Goal: Communication & Community: Answer question/provide support

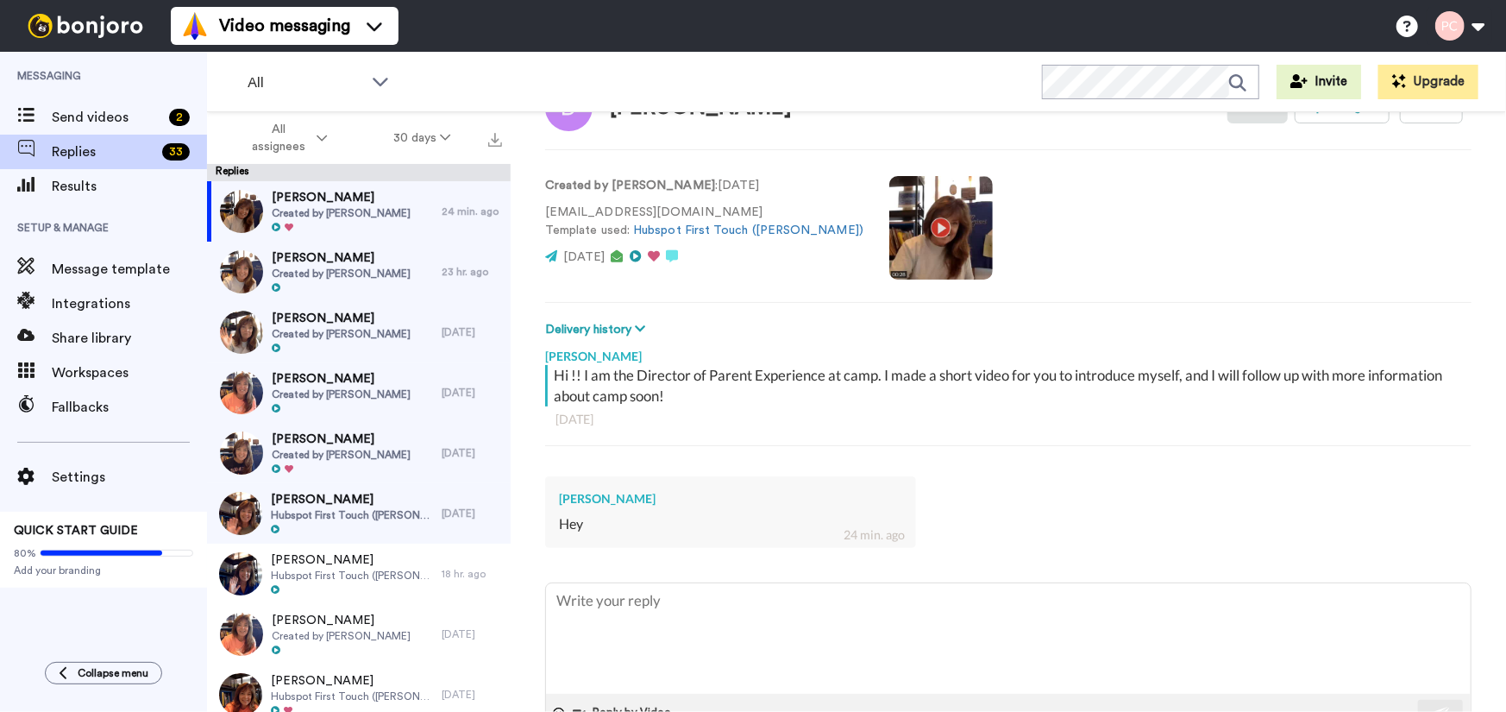
scroll to position [117, 0]
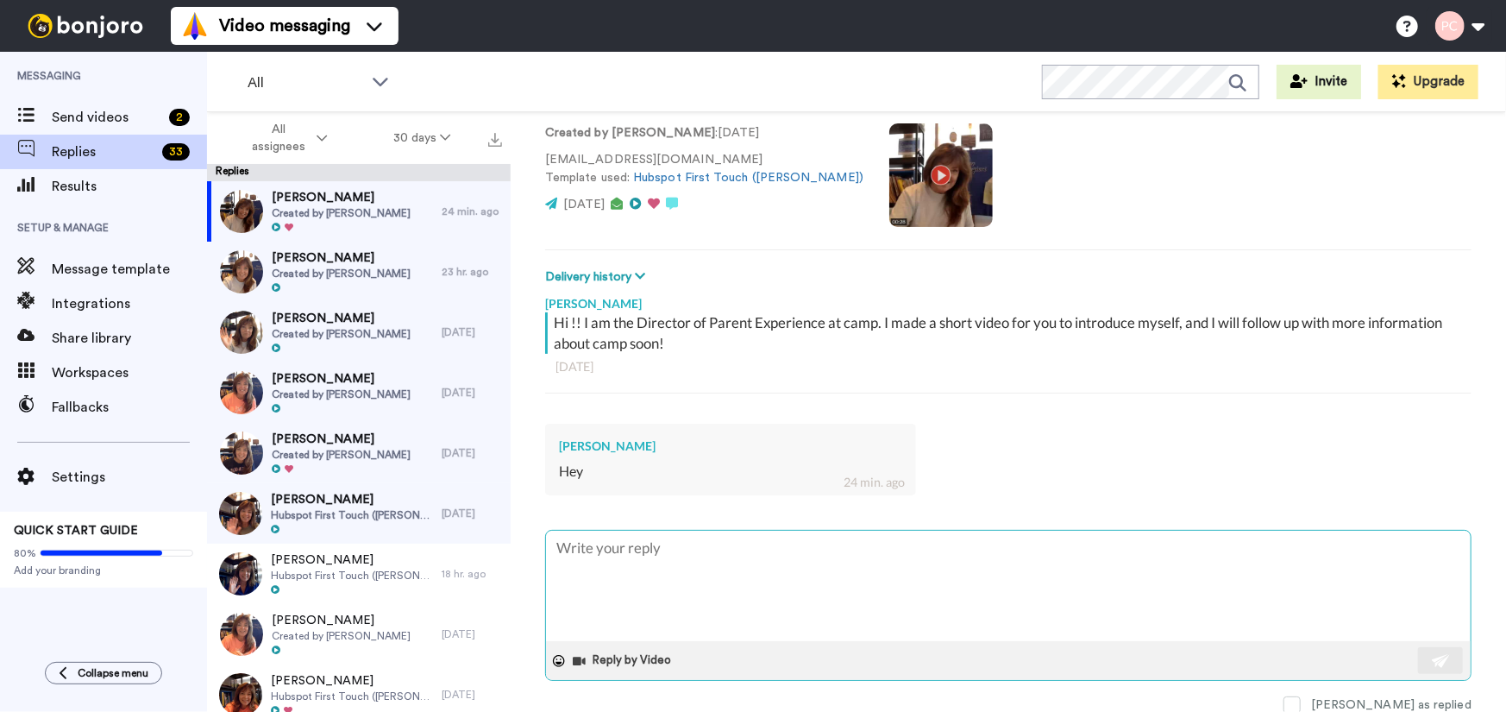
click at [597, 544] on textarea at bounding box center [1008, 585] width 925 height 110
type textarea "H"
type textarea "x"
type textarea "HI"
type textarea "x"
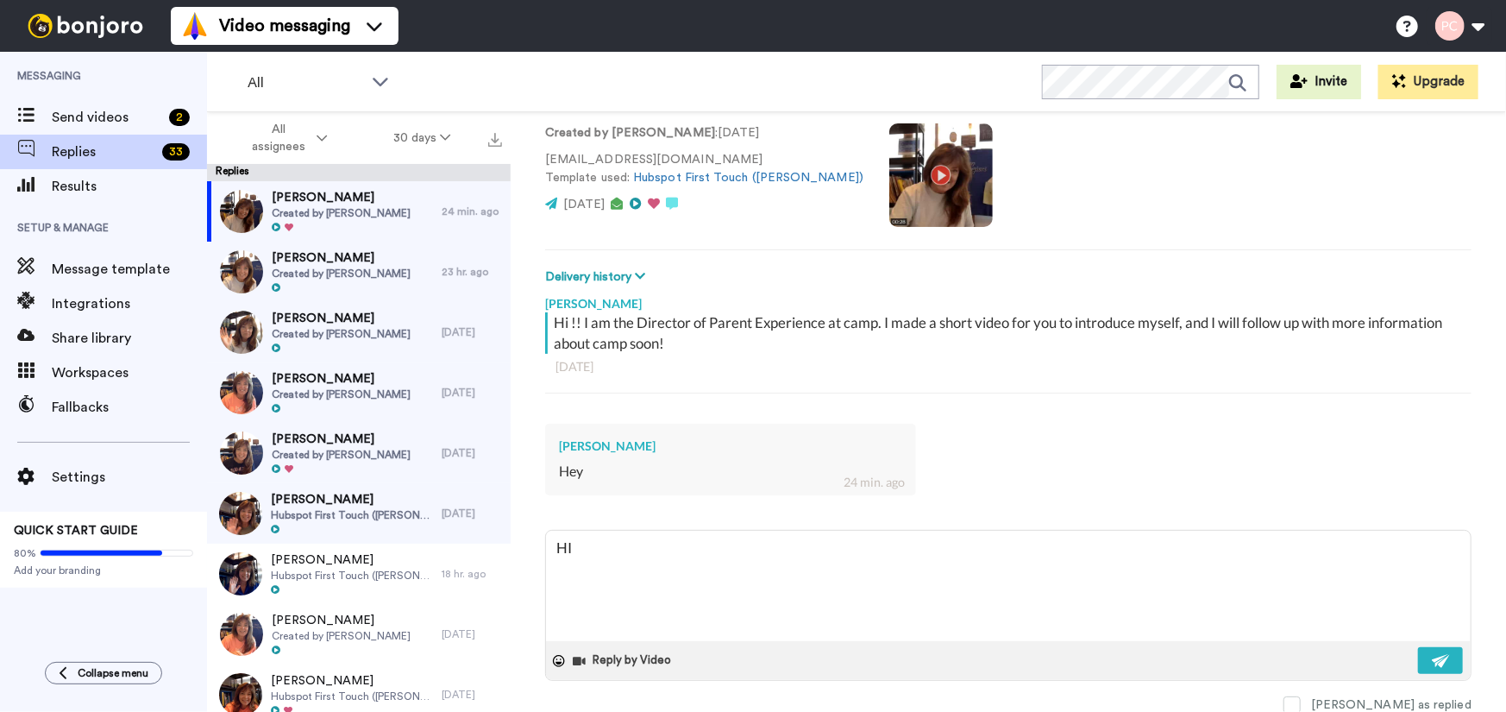
type textarea "HI!"
type textarea "x"
type textarea "HI!"
click at [1432, 662] on img at bounding box center [1441, 661] width 19 height 14
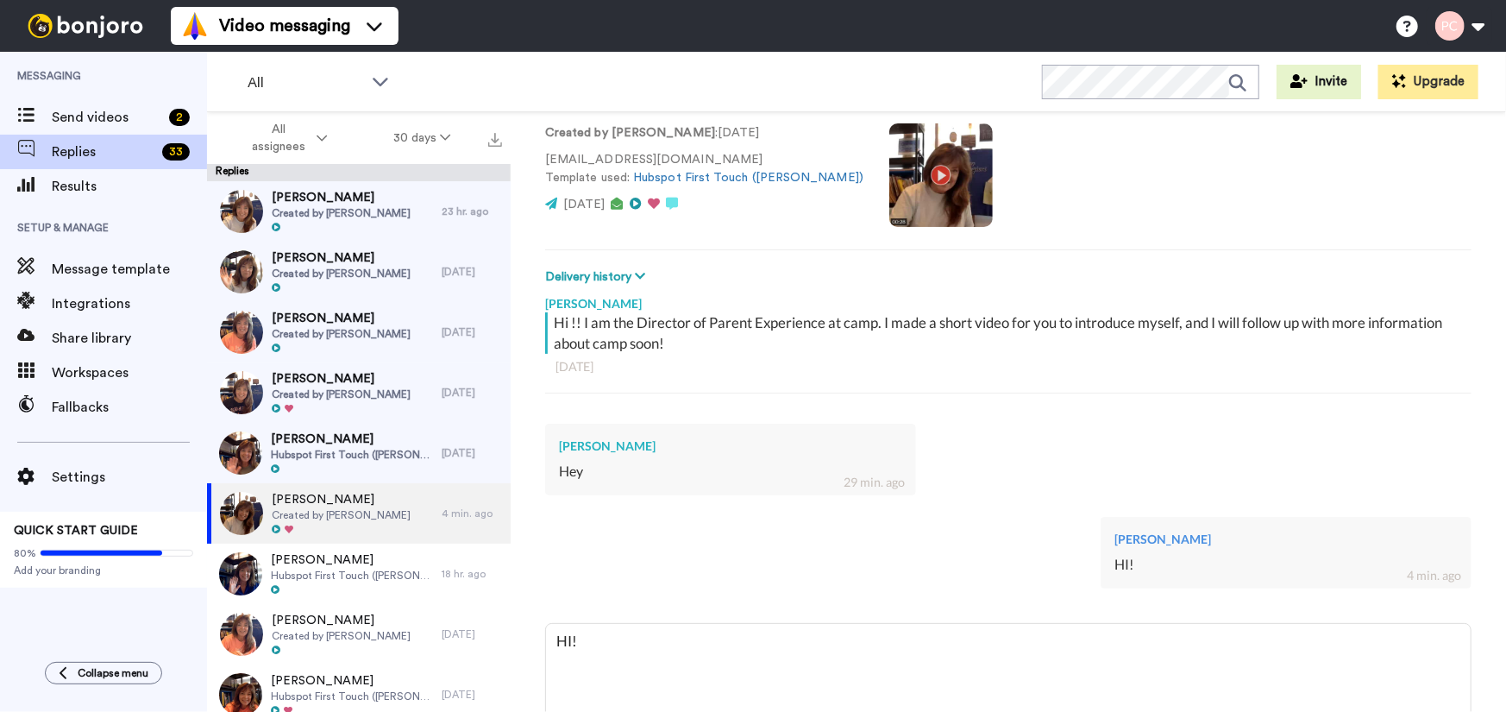
type textarea "x"
